Goal: Information Seeking & Learning: Learn about a topic

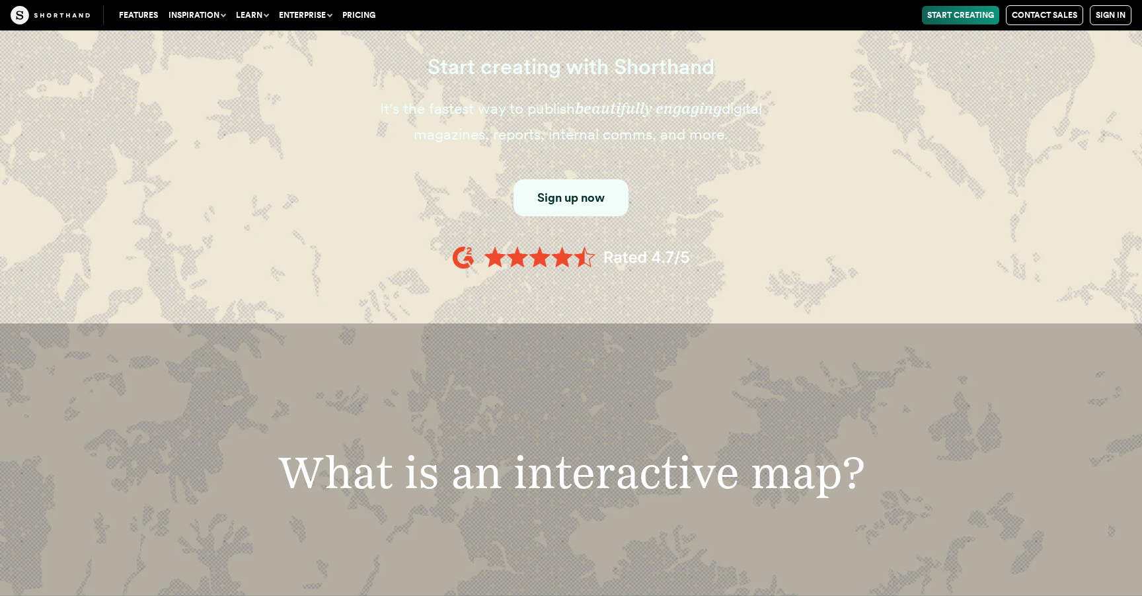
scroll to position [1536, 0]
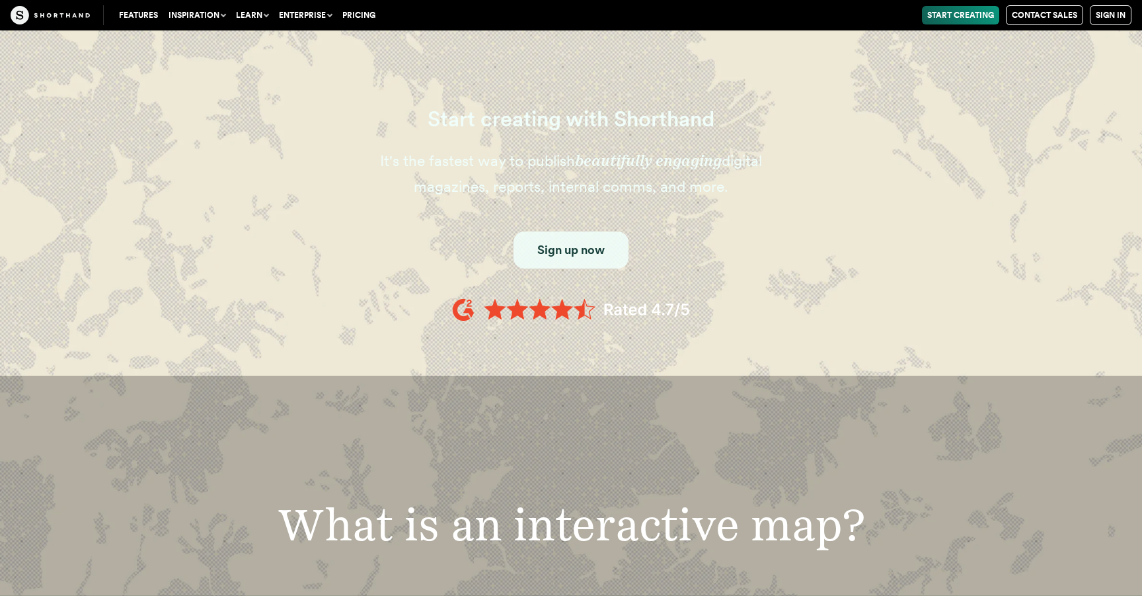
click at [541, 235] on link "Sign up now" at bounding box center [571, 249] width 115 height 37
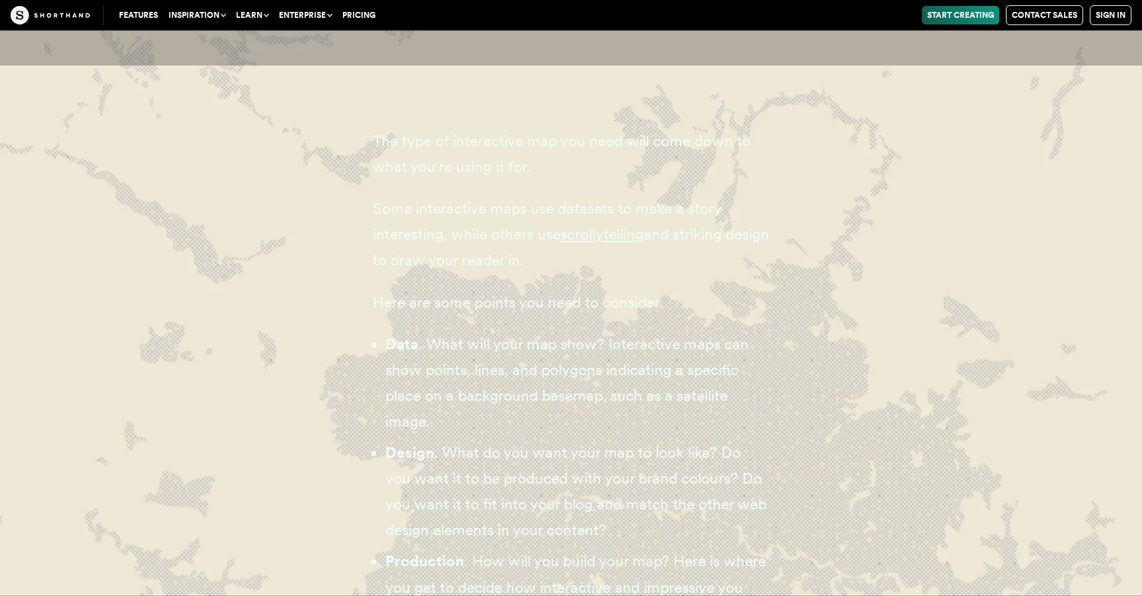
scroll to position [3937, 0]
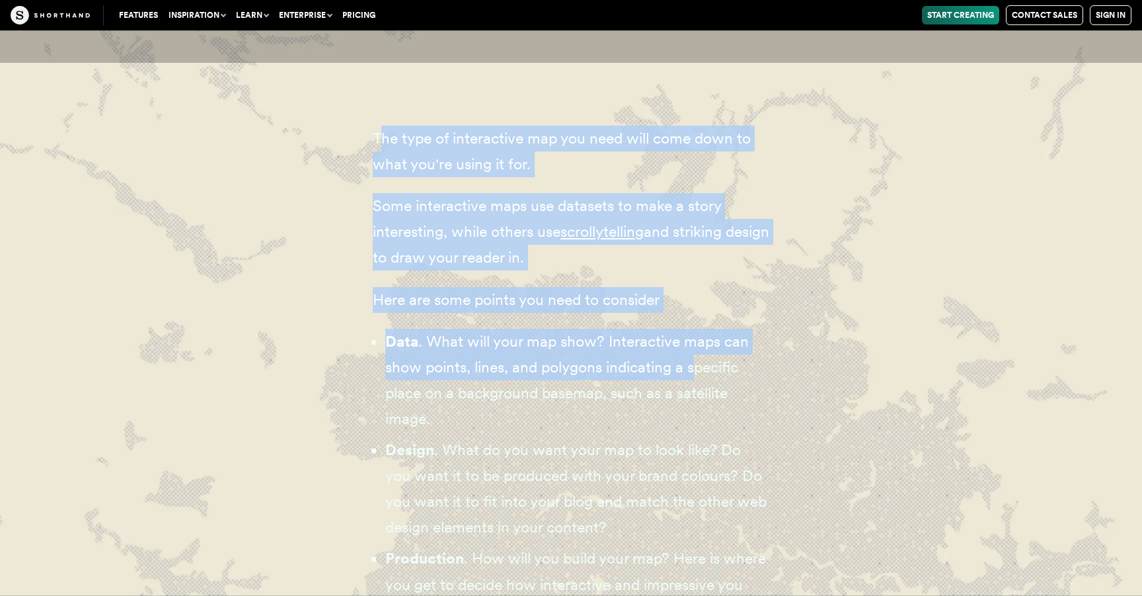
drag, startPoint x: 380, startPoint y: 134, endPoint x: 725, endPoint y: 415, distance: 444.5
click at [700, 364] on div "The type of interactive map you need will come down to what you're using it for…" at bounding box center [571, 527] width 397 height 888
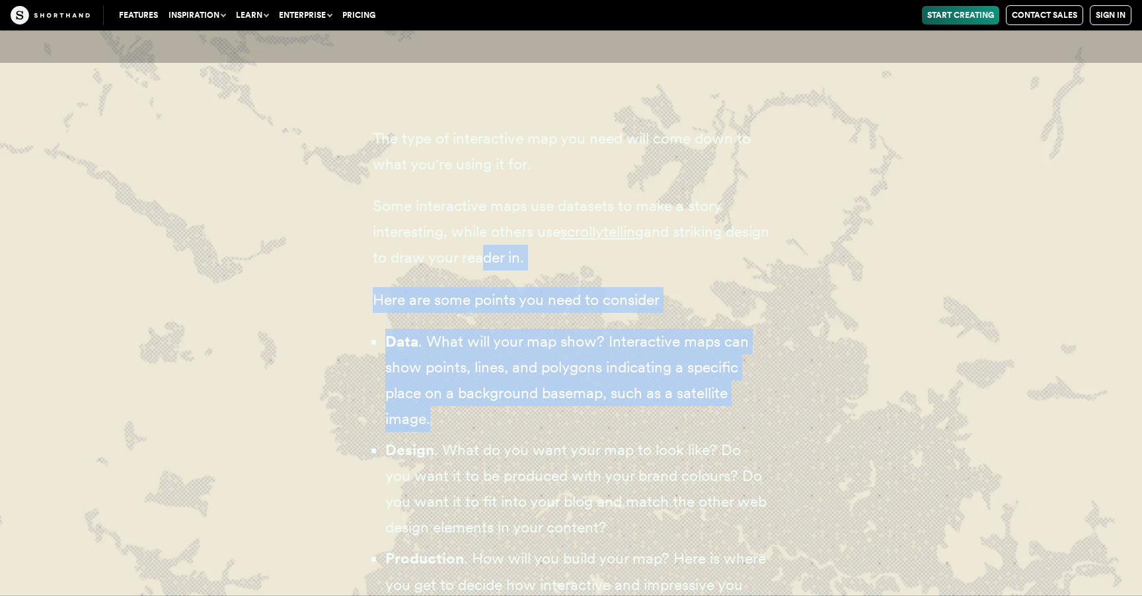
drag, startPoint x: 727, startPoint y: 418, endPoint x: 532, endPoint y: 258, distance: 251.8
click at [531, 258] on div "The type of interactive map you need will come down to what you're using it for…" at bounding box center [571, 527] width 397 height 888
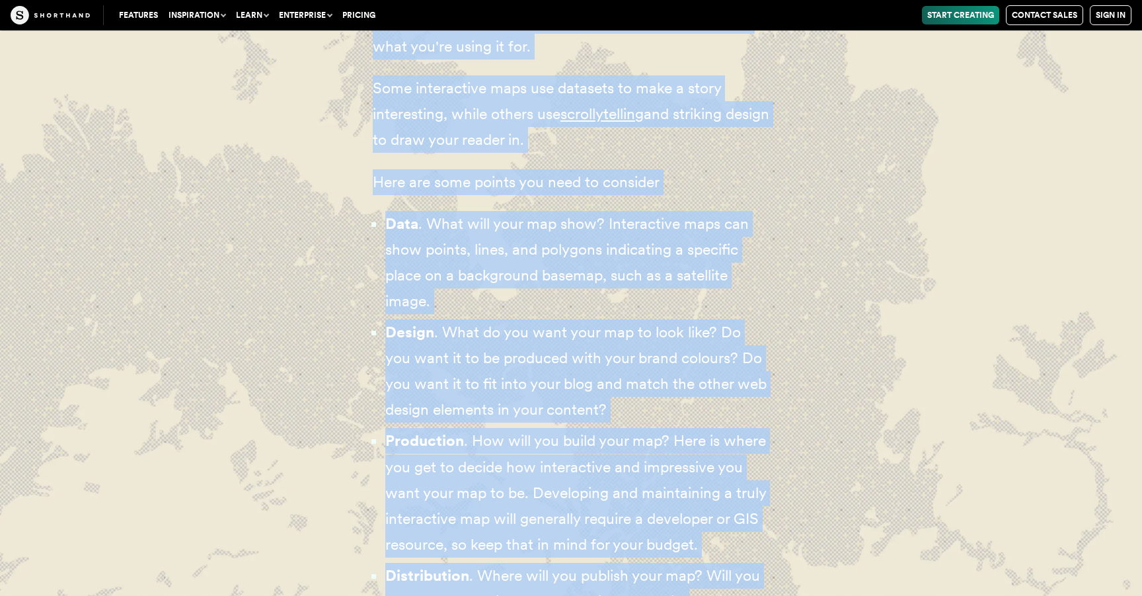
drag, startPoint x: 350, startPoint y: 118, endPoint x: 696, endPoint y: 596, distance: 590.5
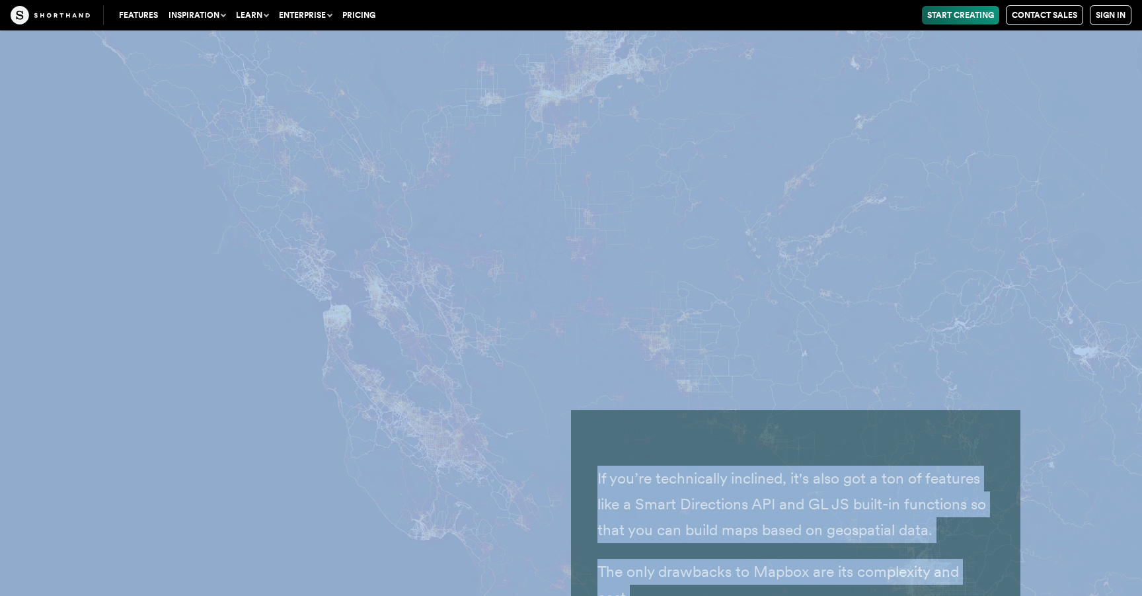
scroll to position [5855, 0]
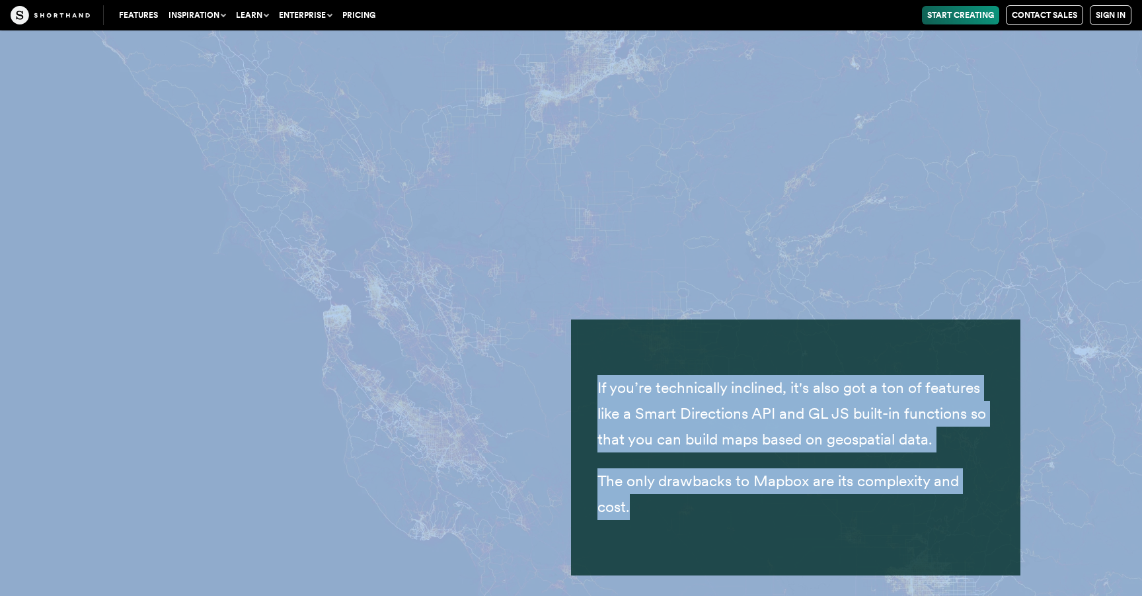
drag, startPoint x: 354, startPoint y: 254, endPoint x: 639, endPoint y: 541, distance: 404.4
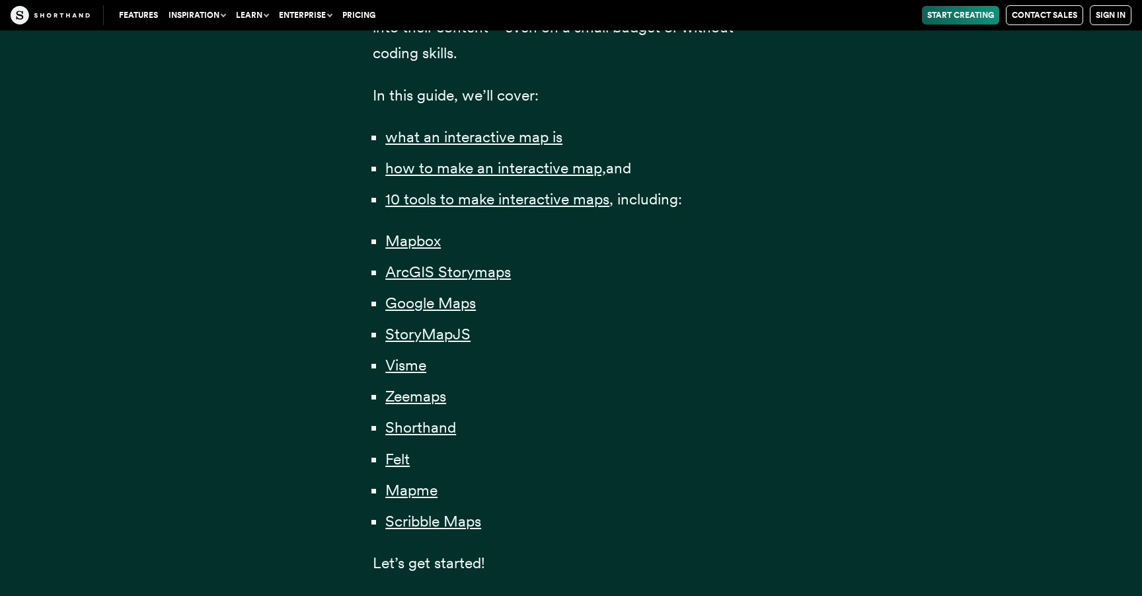
scroll to position [942, 0]
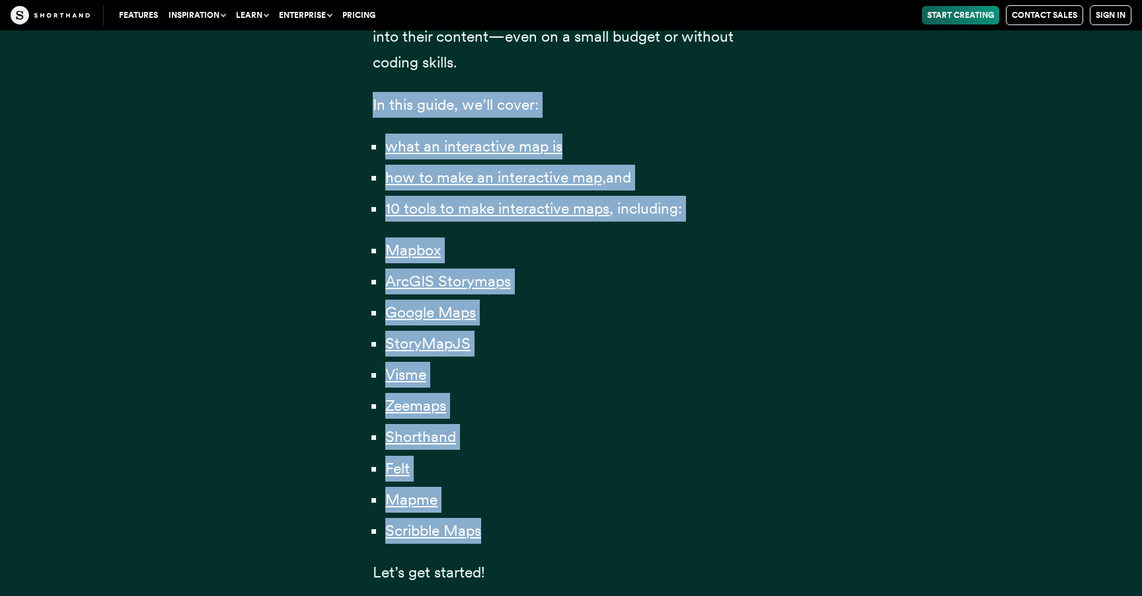
drag, startPoint x: 351, startPoint y: 98, endPoint x: 542, endPoint y: 527, distance: 469.7
click at [542, 527] on div "Content professionals — from journalists to marketers — have long understood th…" at bounding box center [571, 42] width 450 height 1244
copy div "In this guide, we’ll cover: what an interactive map is how to make an interacti…"
